Goal: Task Accomplishment & Management: Use online tool/utility

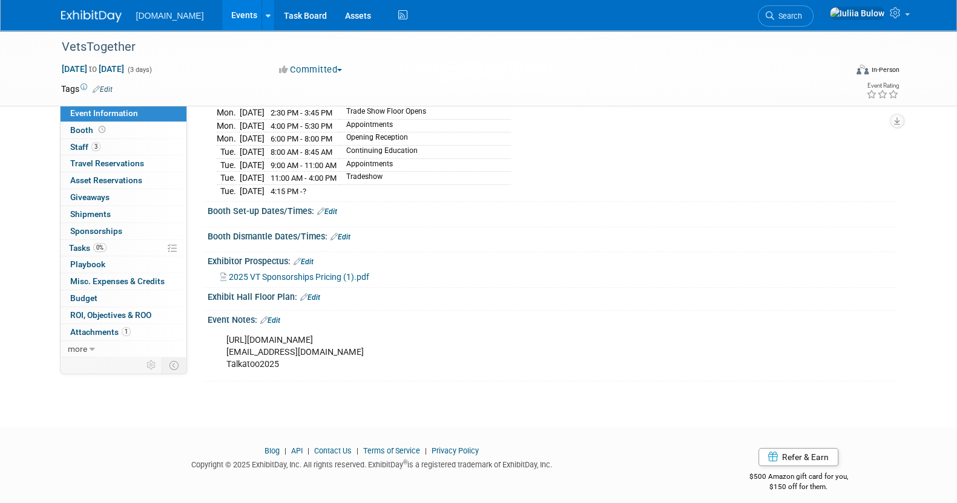
scroll to position [207, 0]
drag, startPoint x: 613, startPoint y: 332, endPoint x: 598, endPoint y: 343, distance: 19.0
click at [598, 343] on div "[URL][DOMAIN_NAME] [PERSON_NAME][EMAIL_ADDRESS][DOMAIN_NAME] Talkatoo2025" at bounding box center [490, 351] width 545 height 48
click at [597, 343] on div "[URL][DOMAIN_NAME] [PERSON_NAME][EMAIL_ADDRESS][DOMAIN_NAME] Talkatoo2025" at bounding box center [490, 351] width 545 height 48
click at [311, 324] on div "[URL][DOMAIN_NAME] [PERSON_NAME][EMAIL_ADDRESS][DOMAIN_NAME] Talkatoo2025 X" at bounding box center [550, 327] width 673 height 6
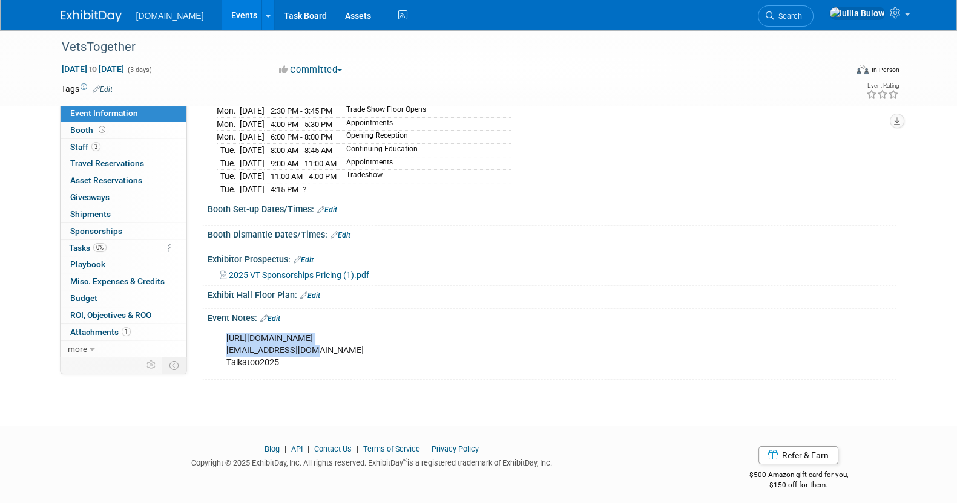
click at [272, 315] on link "Edit" at bounding box center [270, 319] width 20 height 8
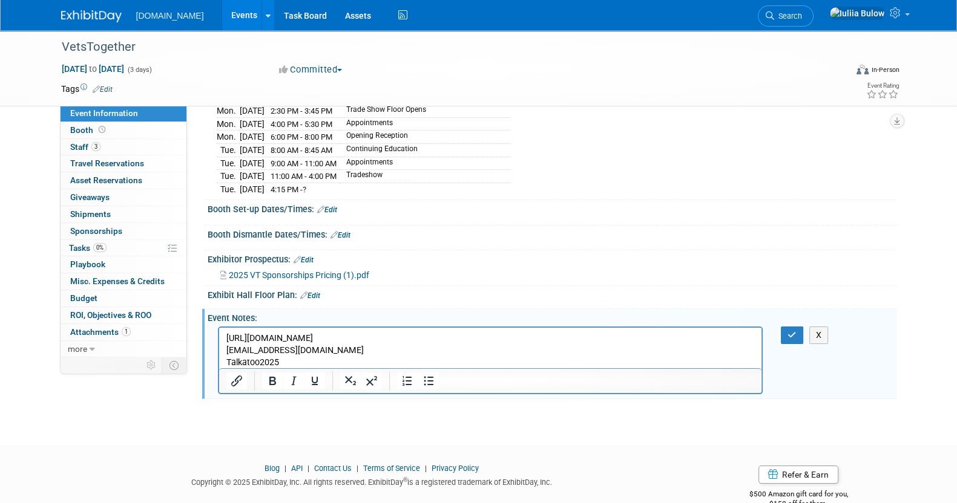
scroll to position [0, 0]
drag, startPoint x: 605, startPoint y: 341, endPoint x: 161, endPoint y: 332, distance: 443.6
click at [218, 332] on html "[URL][DOMAIN_NAME] [PERSON_NAME][EMAIL_ADDRESS][DOMAIN_NAME] Talkatoo2025" at bounding box center [489, 347] width 543 height 41
copy p "[URL][DOMAIN_NAME]"
